Goal: Find specific page/section: Find specific page/section

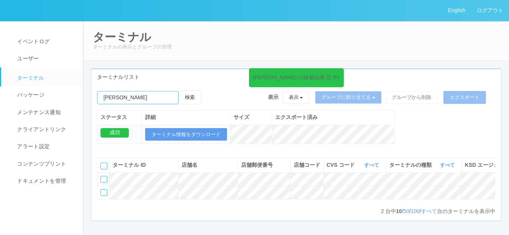
click at [125, 97] on input "emailSearch" at bounding box center [137, 97] width 81 height 13
type input "広"
type input "の"
click at [178, 91] on button "検索" at bounding box center [189, 98] width 23 height 14
click at [198, 97] on button "検索" at bounding box center [189, 98] width 23 height 14
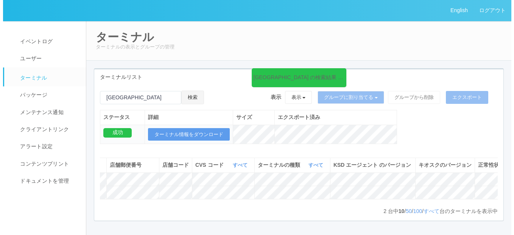
scroll to position [0, 163]
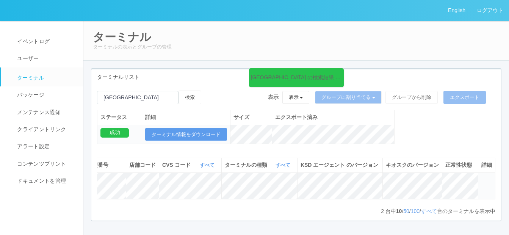
click at [481, 189] on icon at bounding box center [481, 189] width 0 height 0
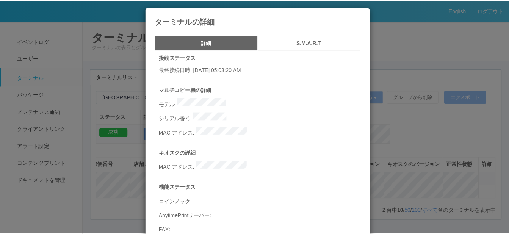
scroll to position [0, 0]
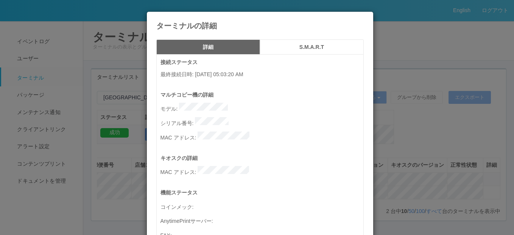
click at [364, 17] on icon at bounding box center [364, 17] width 0 height 0
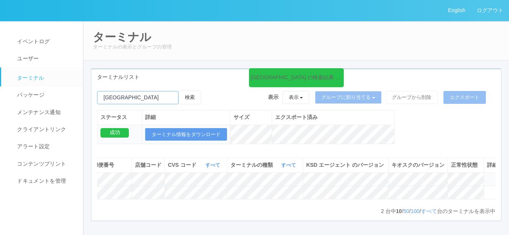
click at [128, 94] on input "emailSearch" at bounding box center [137, 97] width 81 height 13
type input "帯"
type input "のぞみ野"
click at [192, 98] on button "検索" at bounding box center [189, 98] width 23 height 14
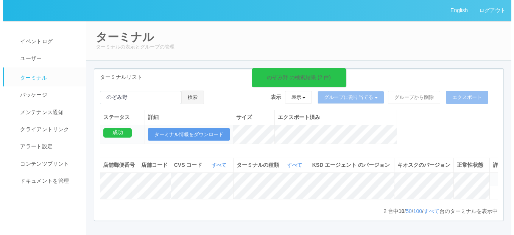
scroll to position [0, 150]
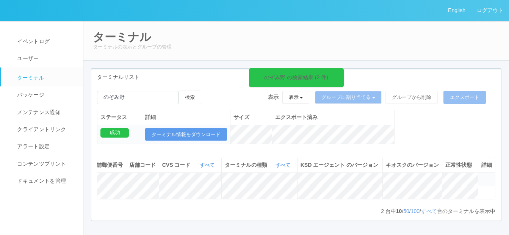
click at [481, 176] on icon at bounding box center [481, 176] width 0 height 0
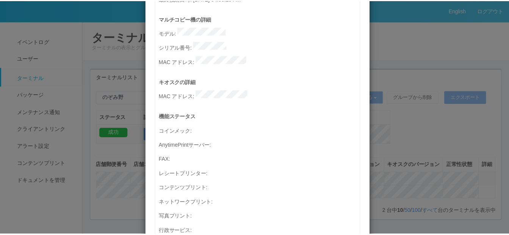
scroll to position [0, 0]
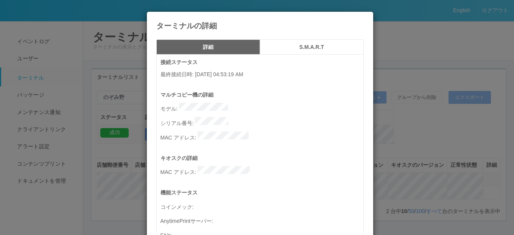
click at [364, 17] on icon at bounding box center [364, 17] width 0 height 0
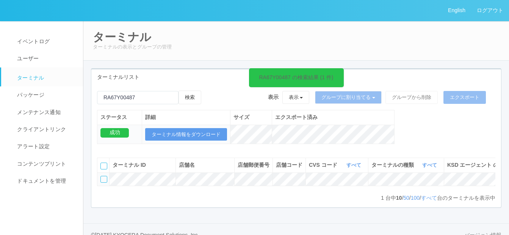
drag, startPoint x: 149, startPoint y: 70, endPoint x: 148, endPoint y: 85, distance: 15.5
click at [149, 72] on div "ターミナルリスト" at bounding box center [295, 77] width 409 height 16
click at [145, 101] on input "emailSearch" at bounding box center [137, 97] width 81 height 13
type input "R"
click at [195, 92] on button "検索" at bounding box center [189, 98] width 23 height 14
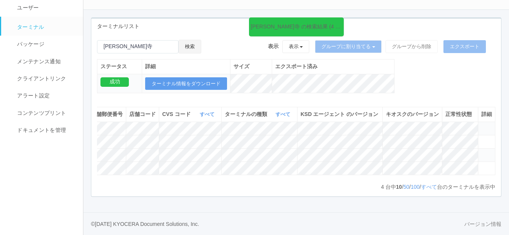
scroll to position [79, 0]
click at [134, 40] on input "emailSearch" at bounding box center [137, 46] width 81 height 13
type input "佐"
type input "え"
type input "あ"
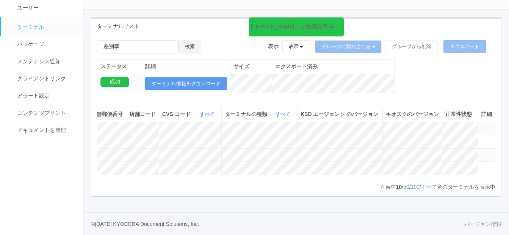
click at [197, 40] on button "検索" at bounding box center [189, 47] width 23 height 14
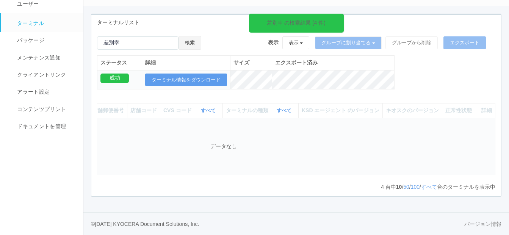
scroll to position [0, 147]
click at [138, 37] on input "emailSearch" at bounding box center [137, 42] width 81 height 13
click at [108, 37] on input "emailSearch" at bounding box center [137, 42] width 81 height 13
click at [198, 36] on button "検索" at bounding box center [189, 43] width 23 height 14
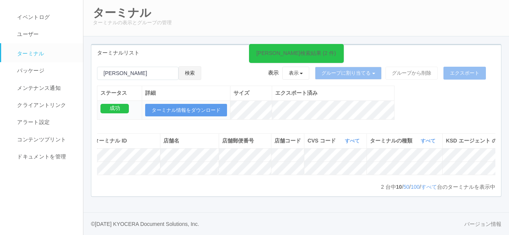
scroll to position [0, 20]
click at [136, 67] on input "emailSearch" at bounding box center [137, 73] width 81 height 13
type input "江"
paste input "熊本大津室"
type input "熊本大津室"
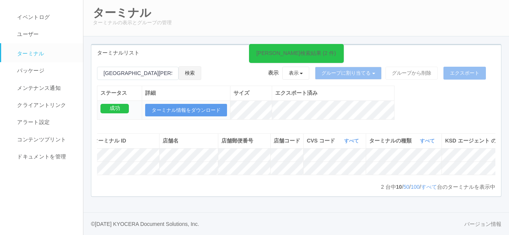
click at [192, 66] on button "検索" at bounding box center [189, 73] width 23 height 14
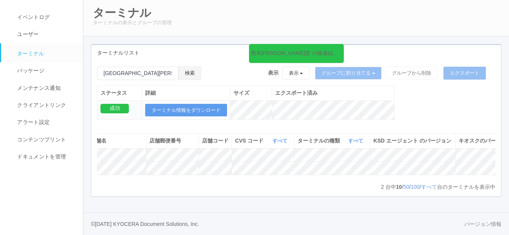
scroll to position [0, 164]
